Goal: Transaction & Acquisition: Purchase product/service

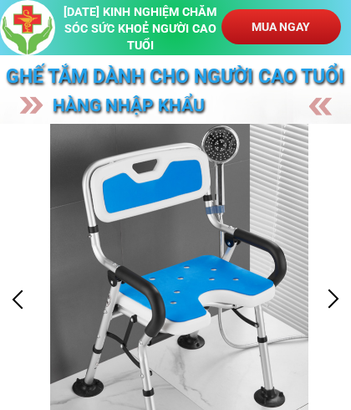
click at [281, 29] on p "MUA NGAY" at bounding box center [280, 26] width 119 height 35
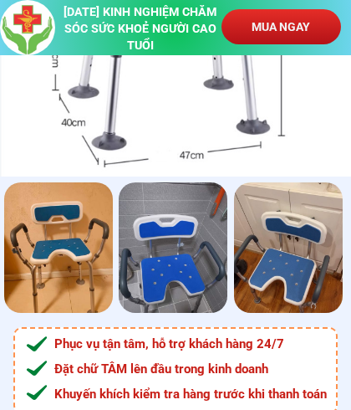
scroll to position [7087, 0]
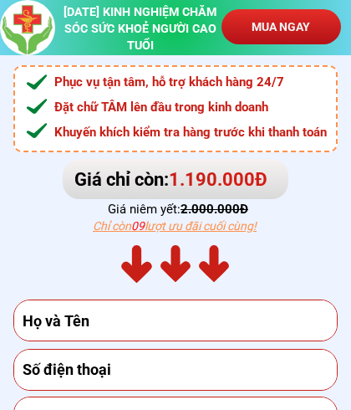
click at [43, 314] on input "text" at bounding box center [175, 320] width 315 height 40
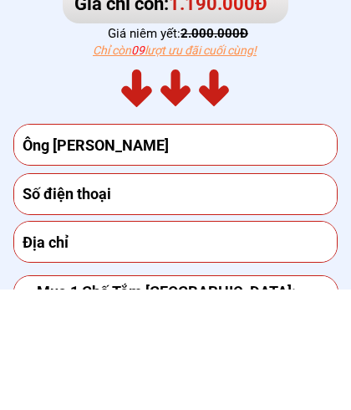
type input "Ông [PERSON_NAME]"
click at [145, 294] on input "tel" at bounding box center [175, 314] width 315 height 40
type input "0981982747"
click at [82, 342] on input "text" at bounding box center [175, 362] width 315 height 40
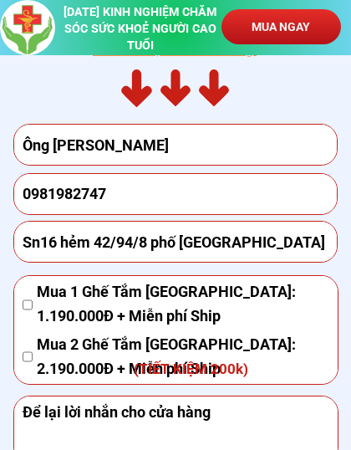
scroll to position [7395, 0]
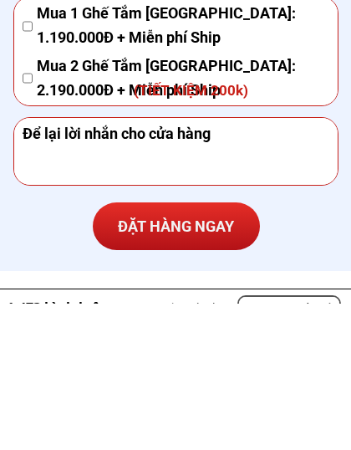
type input "Sn16 hẻm 42/94/8 phố [GEOGRAPHIC_DATA]"
click at [178, 348] on p "ĐẶT HÀNG NGAY" at bounding box center [176, 372] width 167 height 48
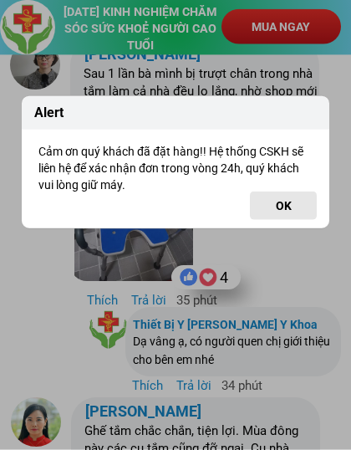
scroll to position [7852, 0]
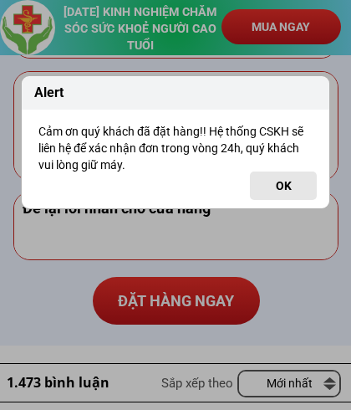
click at [170, 302] on div "Alert Cảm ơn quý khách đã đặt hàng!! Hệ thống CSKH sẽ liên hệ để xác nhận đơn t…" at bounding box center [175, 205] width 351 height 410
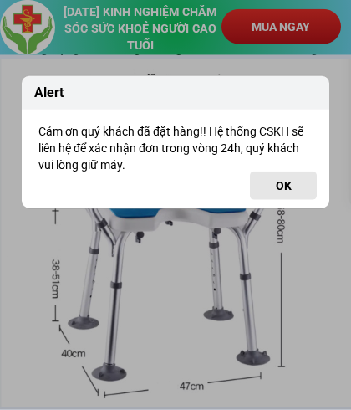
click at [284, 191] on button "OK" at bounding box center [283, 185] width 67 height 28
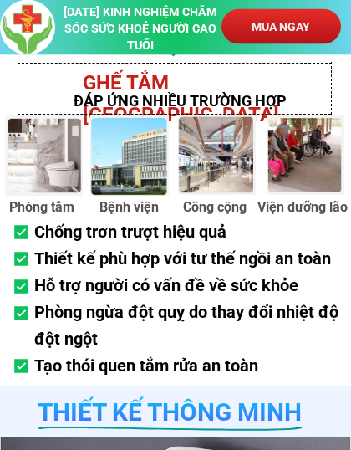
scroll to position [2365, 0]
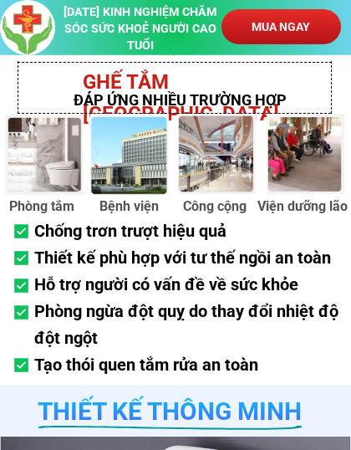
click at [309, 170] on div at bounding box center [306, 154] width 78 height 80
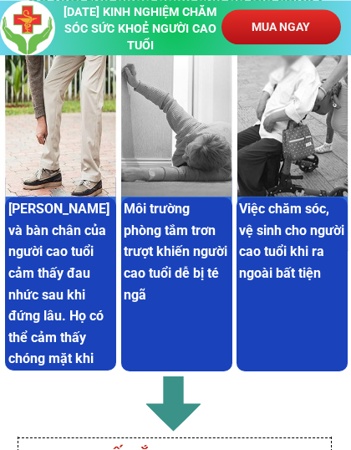
scroll to position [1990, 0]
click at [278, 32] on p "MUA NGAY" at bounding box center [280, 26] width 119 height 35
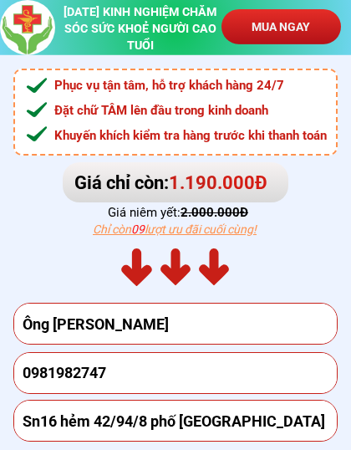
scroll to position [7087, 0]
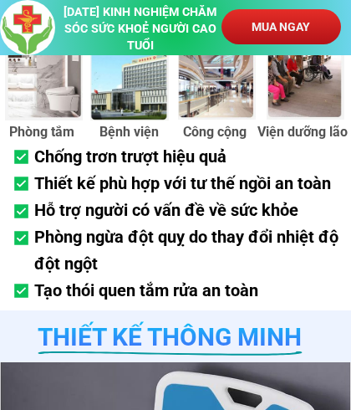
click at [271, 31] on p "MUA NGAY" at bounding box center [281, 26] width 125 height 37
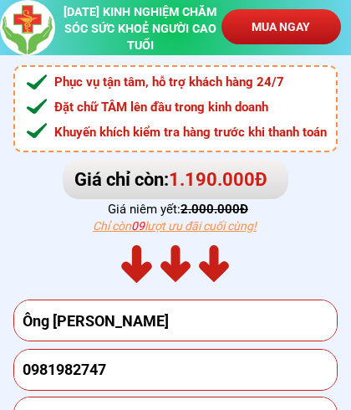
click at [226, 326] on input "Ông [PERSON_NAME]" at bounding box center [175, 320] width 315 height 40
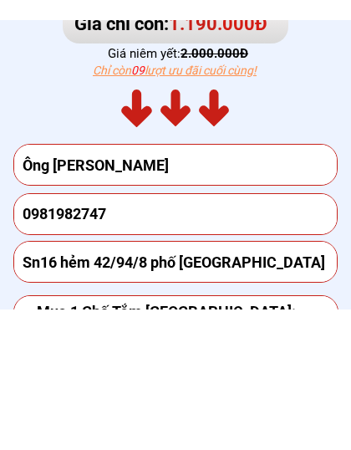
scroll to position [7403, 0]
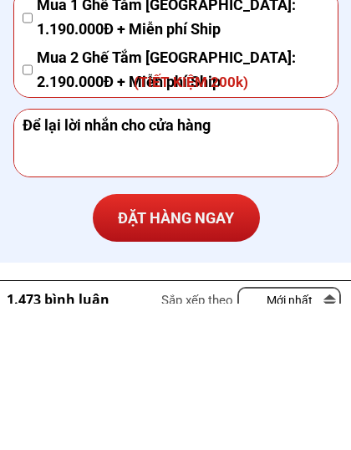
click at [278, 256] on textarea at bounding box center [175, 289] width 315 height 67
click at [279, 256] on textarea at bounding box center [175, 289] width 315 height 67
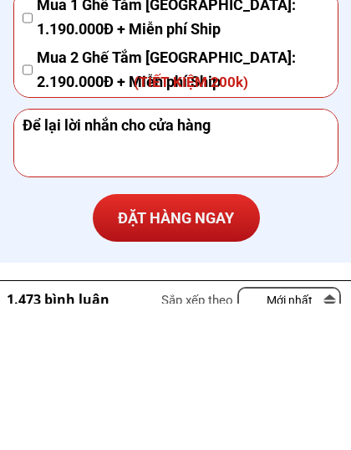
click at [279, 256] on textarea at bounding box center [175, 289] width 315 height 67
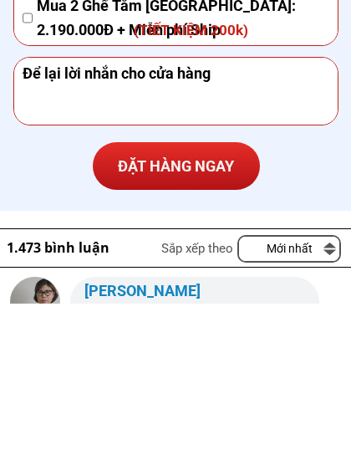
click at [267, 168] on form "ĐẶT HÀNG NGAY Ông Đức 0981982747 Sn16 hẻm 42/94/8 [GEOGRAPHIC_DATA] Tắm [GEOGRA…" at bounding box center [176, 133] width 326 height 404
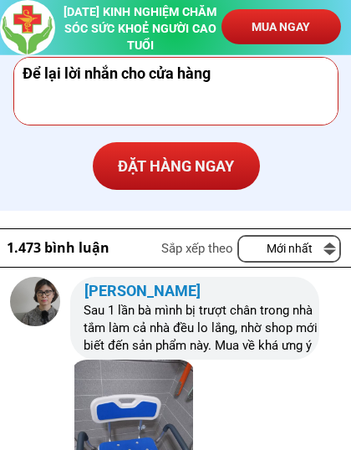
click at [242, 190] on p "ĐẶT HÀNG NGAY" at bounding box center [175, 166] width 183 height 53
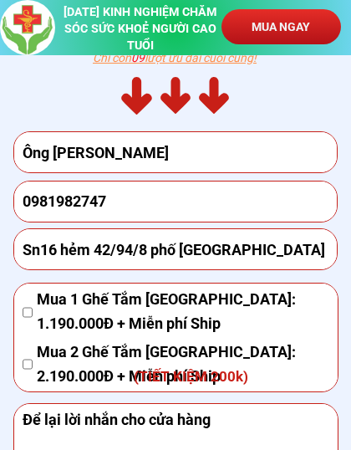
click at [265, 183] on input "0981982747" at bounding box center [175, 201] width 315 height 40
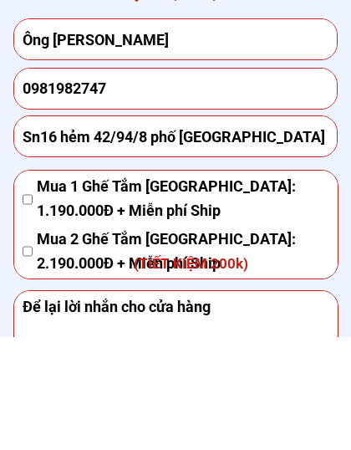
click at [99, 132] on input "Ông [PERSON_NAME]" at bounding box center [175, 152] width 315 height 40
type input "Ông [PERSON_NAME]"
click at [28, 181] on input "0981982747" at bounding box center [175, 201] width 315 height 40
type input "0981982747"
click at [37, 229] on input "Sn16 hẻm 42/94/8 phố [GEOGRAPHIC_DATA]" at bounding box center [175, 249] width 315 height 40
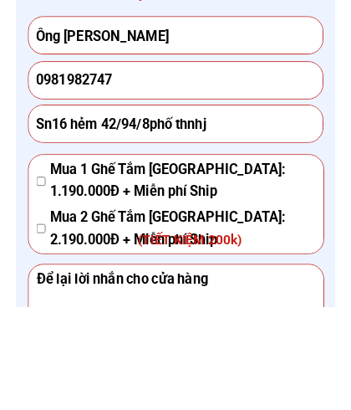
scroll to position [7274, 0]
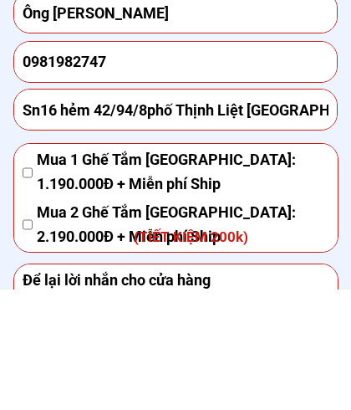
type input "Sn16 hẻm 42/94/8phố Thịnh Liệt [GEOGRAPHIC_DATA]"
click at [38, 268] on span "Mua 1 Ghế Tắm [GEOGRAPHIC_DATA]: 1.190.000Đ + Miễn phí Ship" at bounding box center [183, 292] width 292 height 48
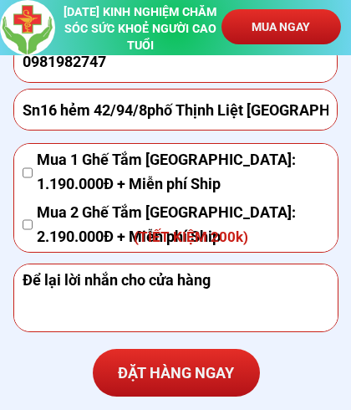
click at [35, 167] on div "Mua 1 Ghế Tắm [GEOGRAPHIC_DATA]: 1.190.000Đ + Miễn phí Ship" at bounding box center [176, 172] width 307 height 48
click at [214, 380] on p "ĐẶT HÀNG NGAY" at bounding box center [176, 372] width 167 height 48
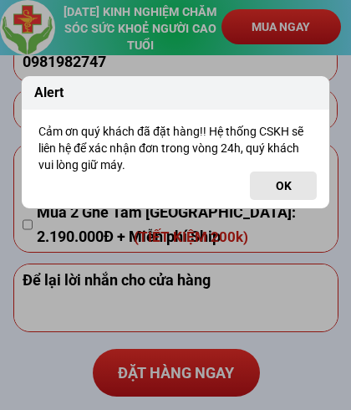
click at [286, 181] on button "OK" at bounding box center [283, 185] width 67 height 28
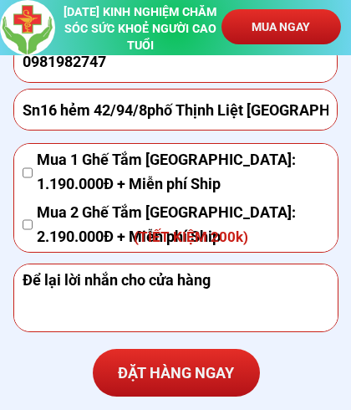
click at [282, 27] on p "MUA NGAY" at bounding box center [281, 26] width 120 height 35
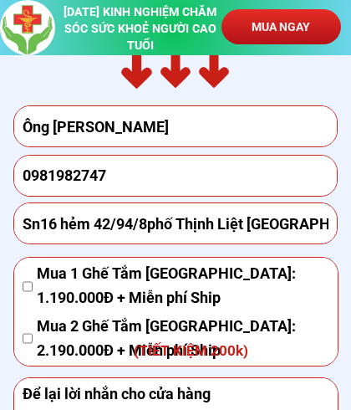
scroll to position [7087, 0]
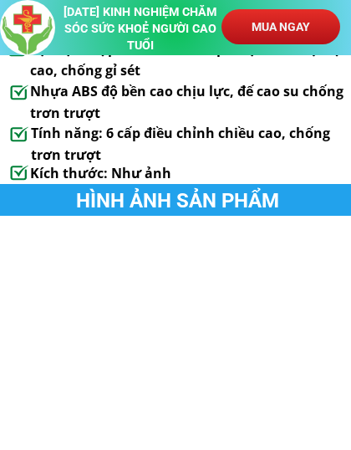
scroll to position [1337, 0]
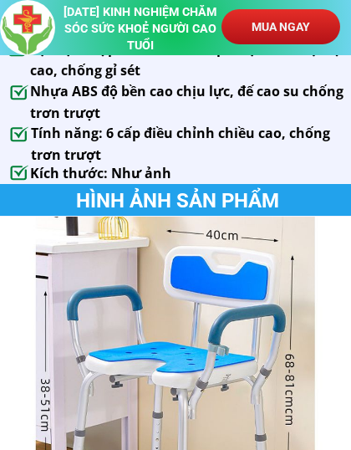
click at [315, 81] on h3 "Nhựa ABS độ bền cao chịu lực, đế cao su chống trơn trượt" at bounding box center [191, 102] width 323 height 43
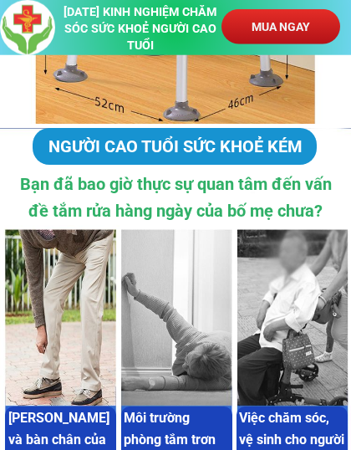
scroll to position [1781, 0]
click at [182, 171] on h3 "Bạn đã bao giờ thực sự quan tâm đến vấn đề tắm rửa hàng ngày của bố mẹ chưa?" at bounding box center [175, 196] width 329 height 53
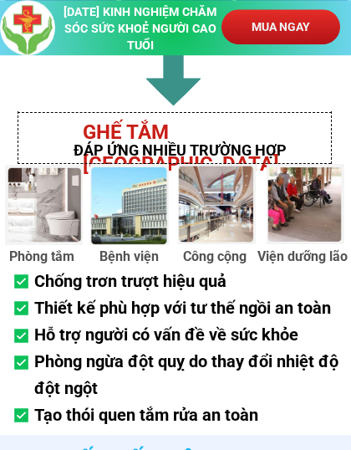
scroll to position [2315, 0]
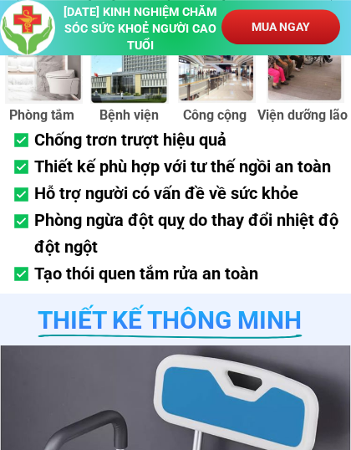
scroll to position [2459, 0]
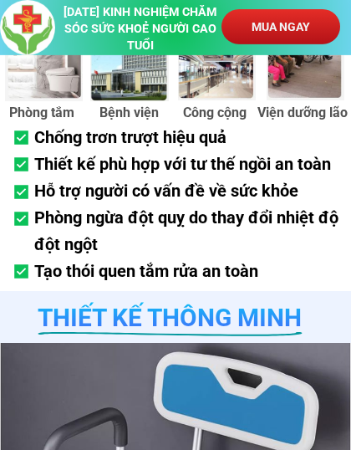
click at [312, 94] on div at bounding box center [306, 60] width 78 height 80
click at [242, 275] on h3 "Chống trơn trượt hiệu quả Thiết kế phù hợp với tư thế ngồi an toàn Hỗ trợ người…" at bounding box center [192, 204] width 317 height 160
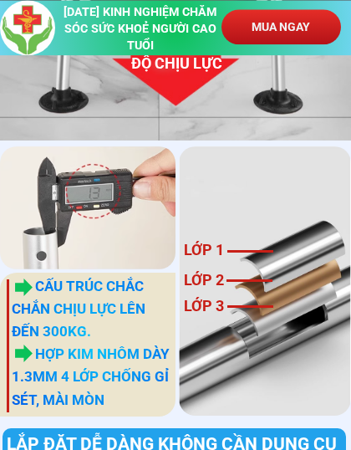
scroll to position [5090, 0]
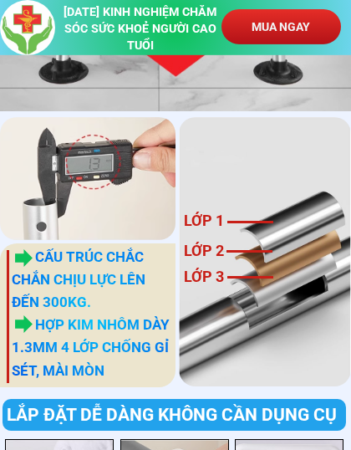
click at [277, 170] on div at bounding box center [265, 251] width 172 height 269
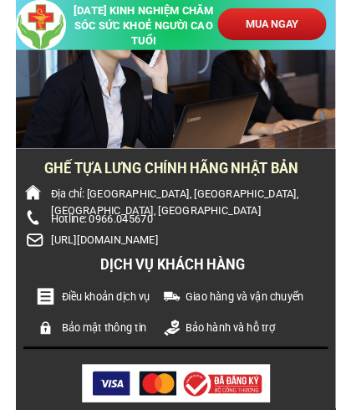
scroll to position [9755, 0]
